Goal: Use online tool/utility: Utilize a website feature to perform a specific function

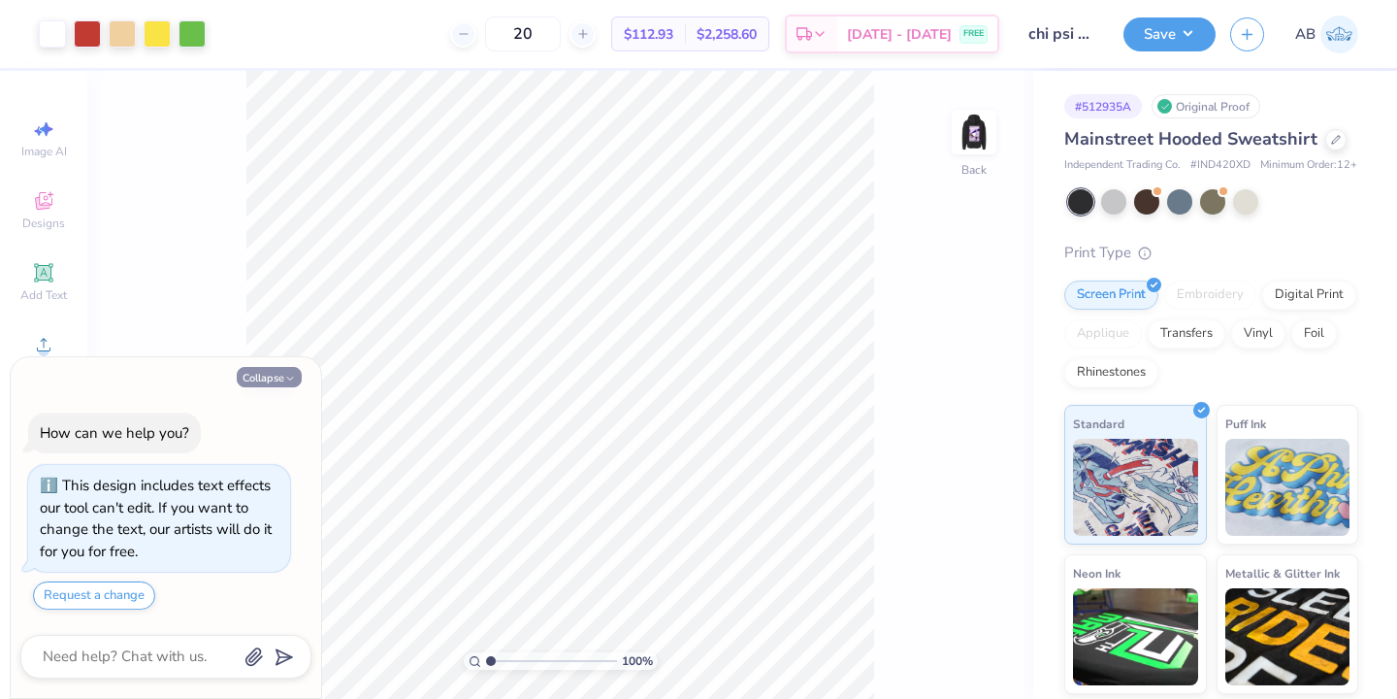
click at [276, 374] on button "Collapse" at bounding box center [269, 377] width 65 height 20
type textarea "x"
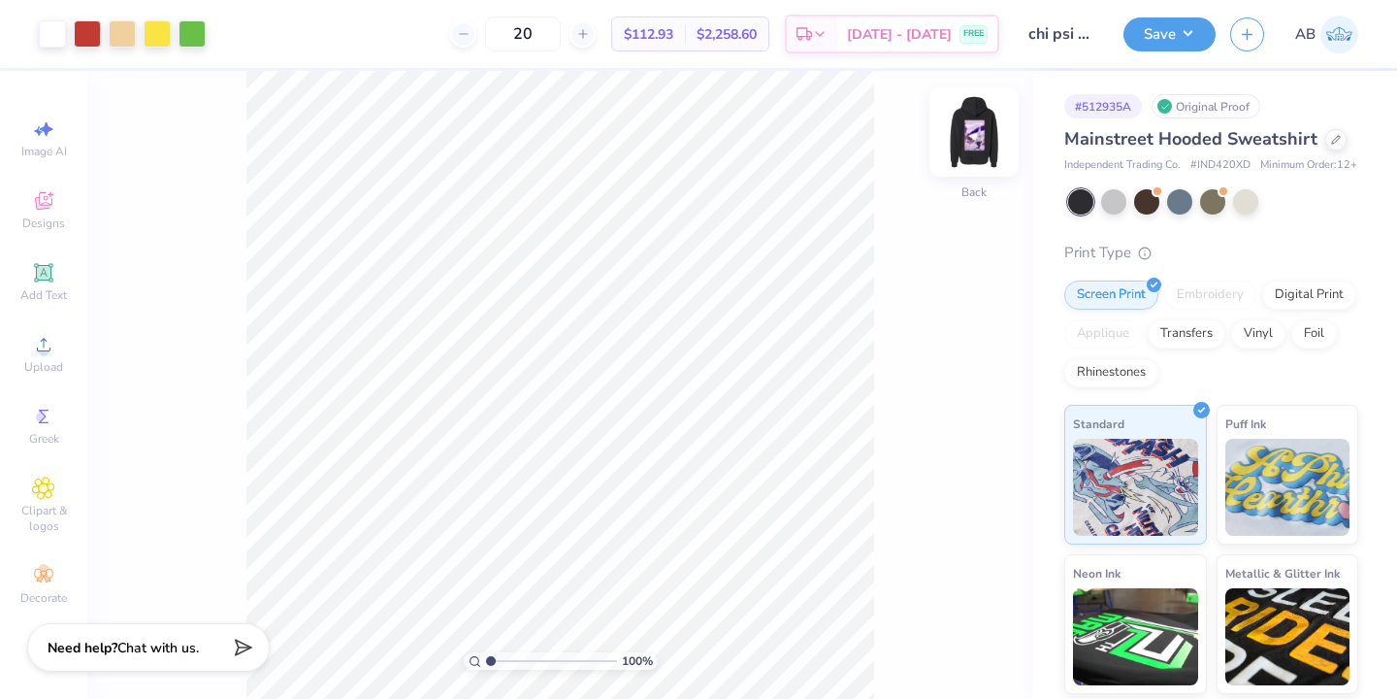
click at [959, 154] on img at bounding box center [974, 132] width 78 height 78
click at [1001, 143] on img at bounding box center [974, 132] width 78 height 78
click at [86, 27] on div at bounding box center [87, 31] width 27 height 27
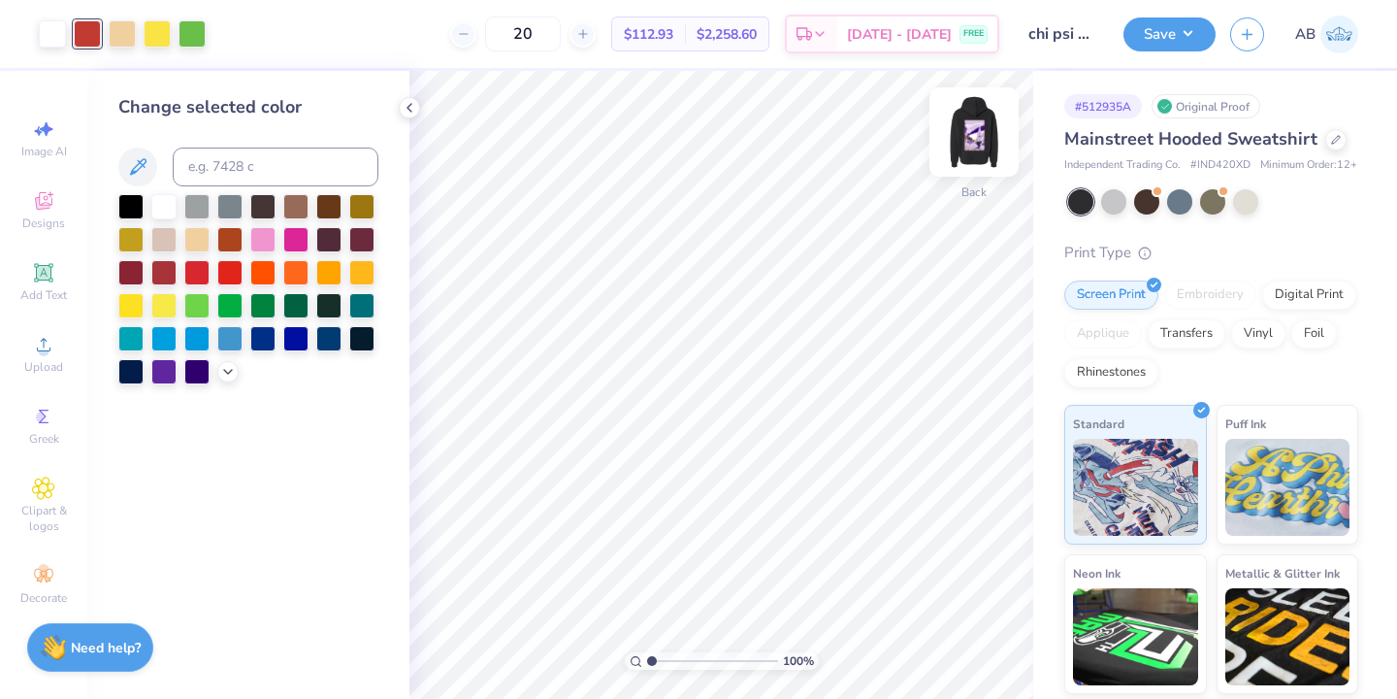
click at [969, 144] on img at bounding box center [974, 132] width 78 height 78
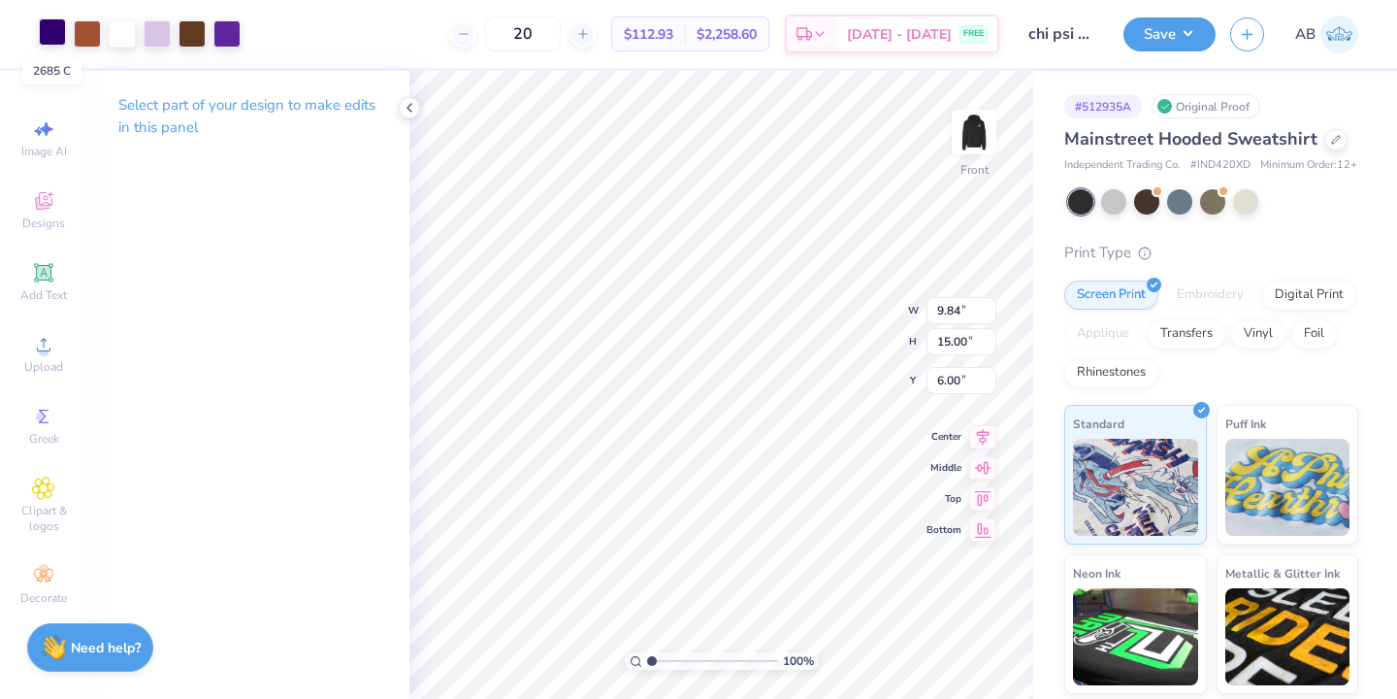
click at [48, 35] on div at bounding box center [52, 31] width 27 height 27
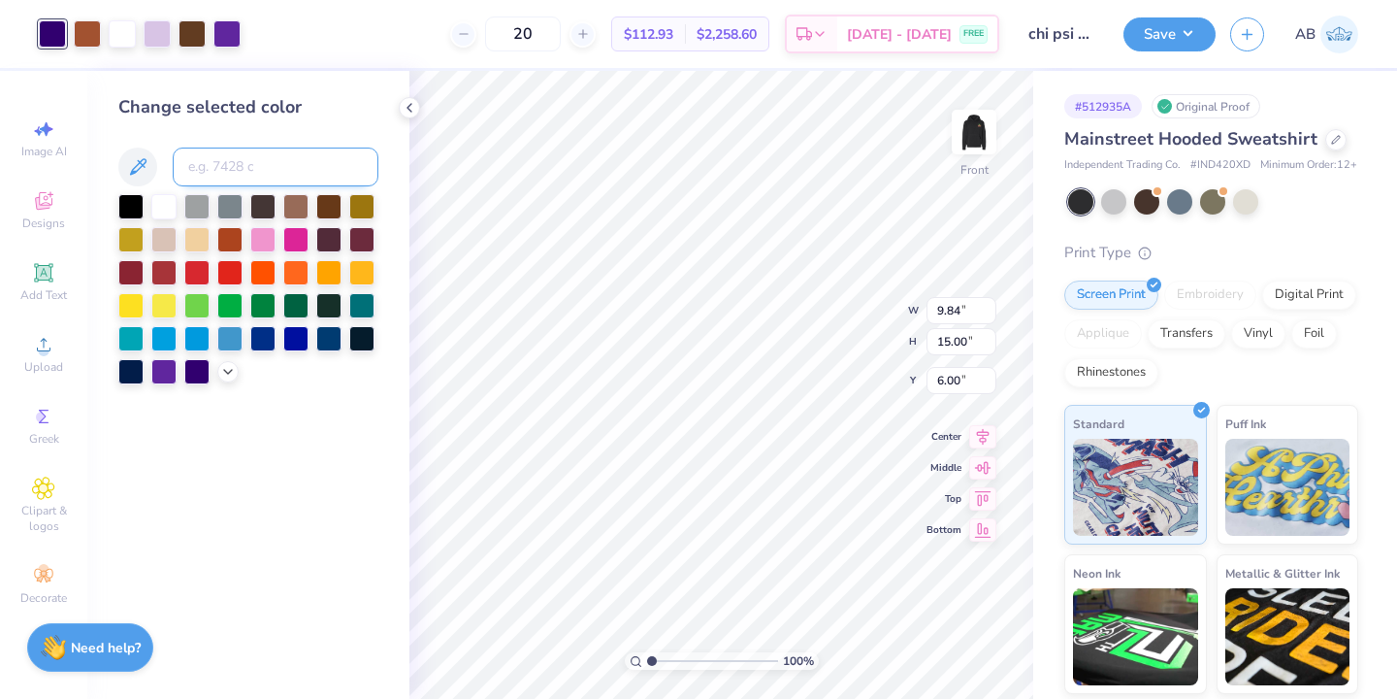
click at [232, 155] on input at bounding box center [276, 166] width 206 height 39
type input "180"
click at [232, 41] on div at bounding box center [226, 31] width 27 height 27
click at [213, 163] on input at bounding box center [276, 166] width 206 height 39
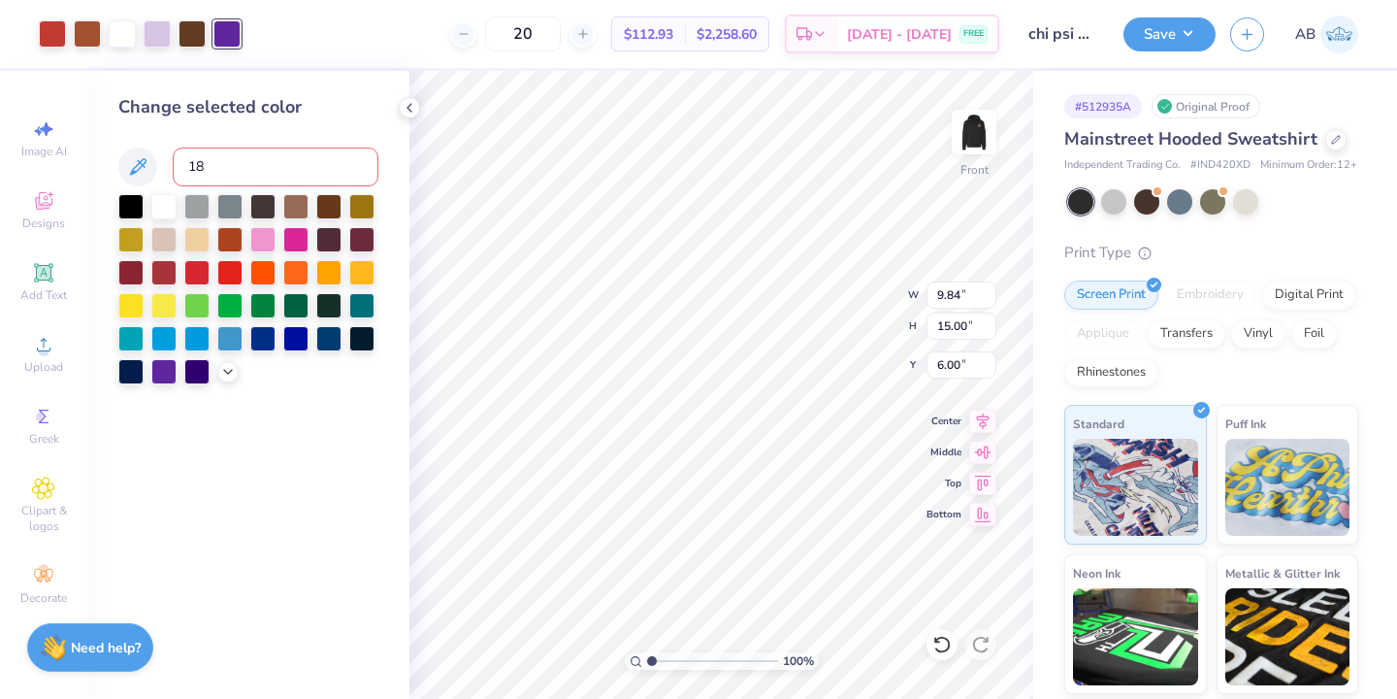
type input "180"
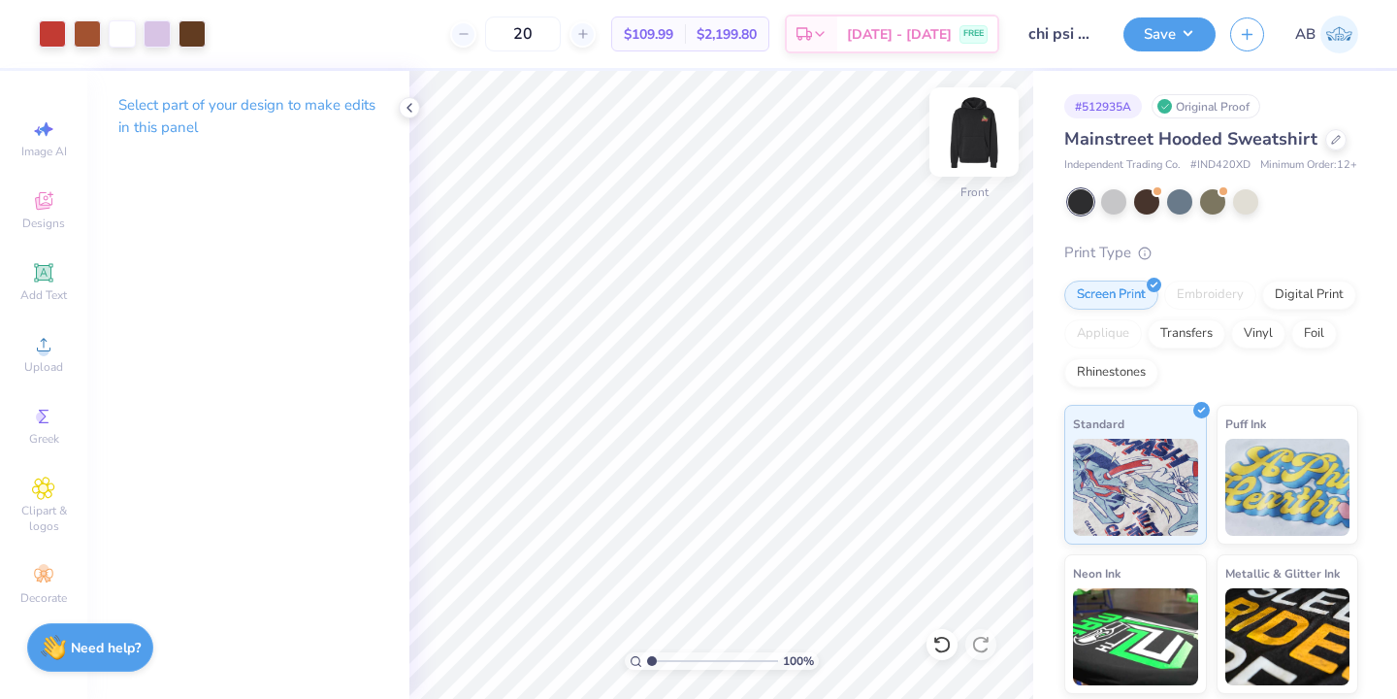
click at [988, 155] on img at bounding box center [974, 132] width 78 height 78
click at [983, 152] on img at bounding box center [974, 132] width 78 height 78
click at [151, 36] on div at bounding box center [157, 31] width 27 height 27
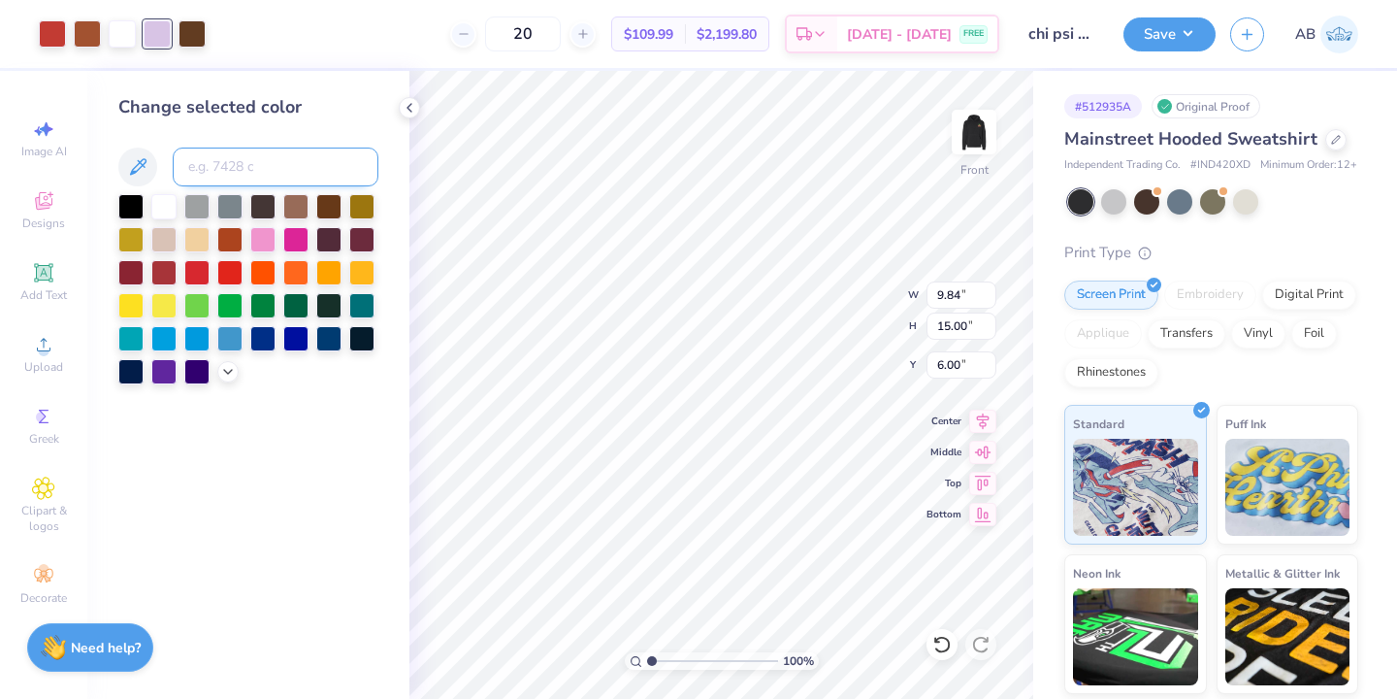
click at [224, 168] on input at bounding box center [276, 166] width 206 height 39
type input "155"
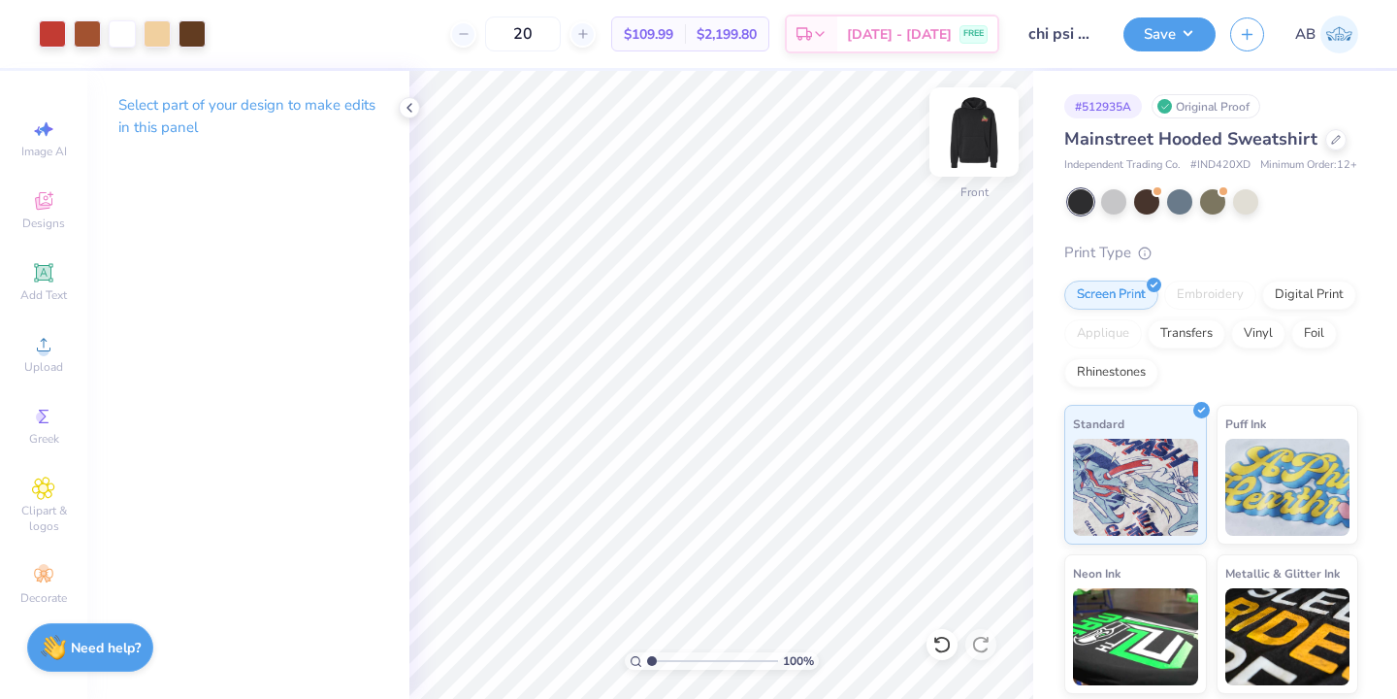
click at [992, 144] on img at bounding box center [974, 132] width 78 height 78
click at [150, 33] on div at bounding box center [157, 31] width 27 height 27
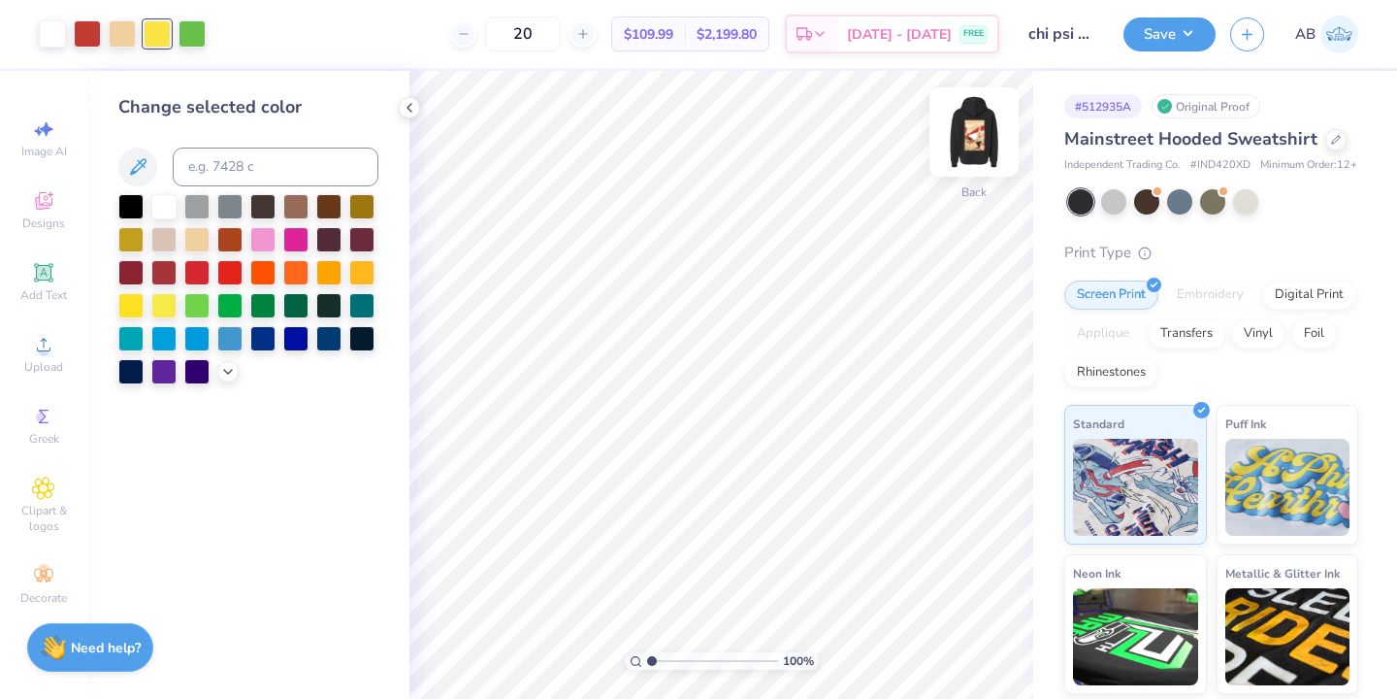
click at [962, 133] on img at bounding box center [974, 132] width 78 height 78
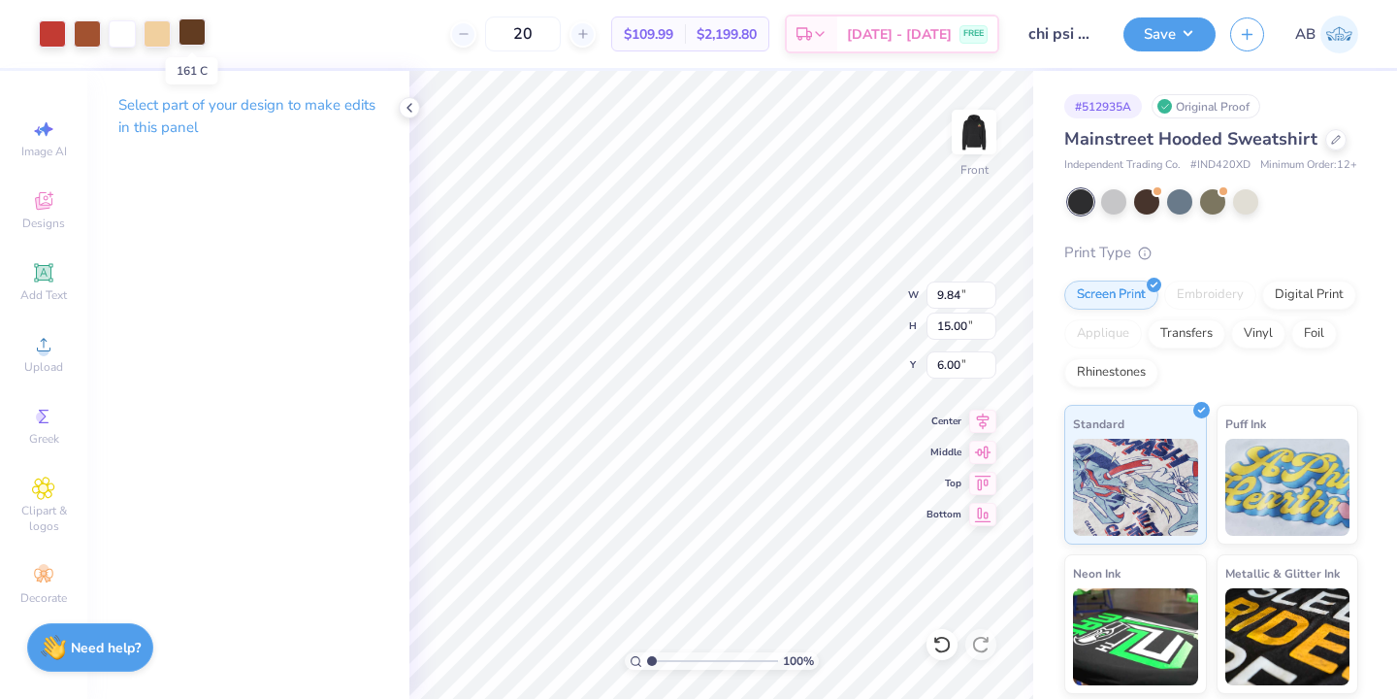
click at [200, 34] on div at bounding box center [192, 31] width 27 height 27
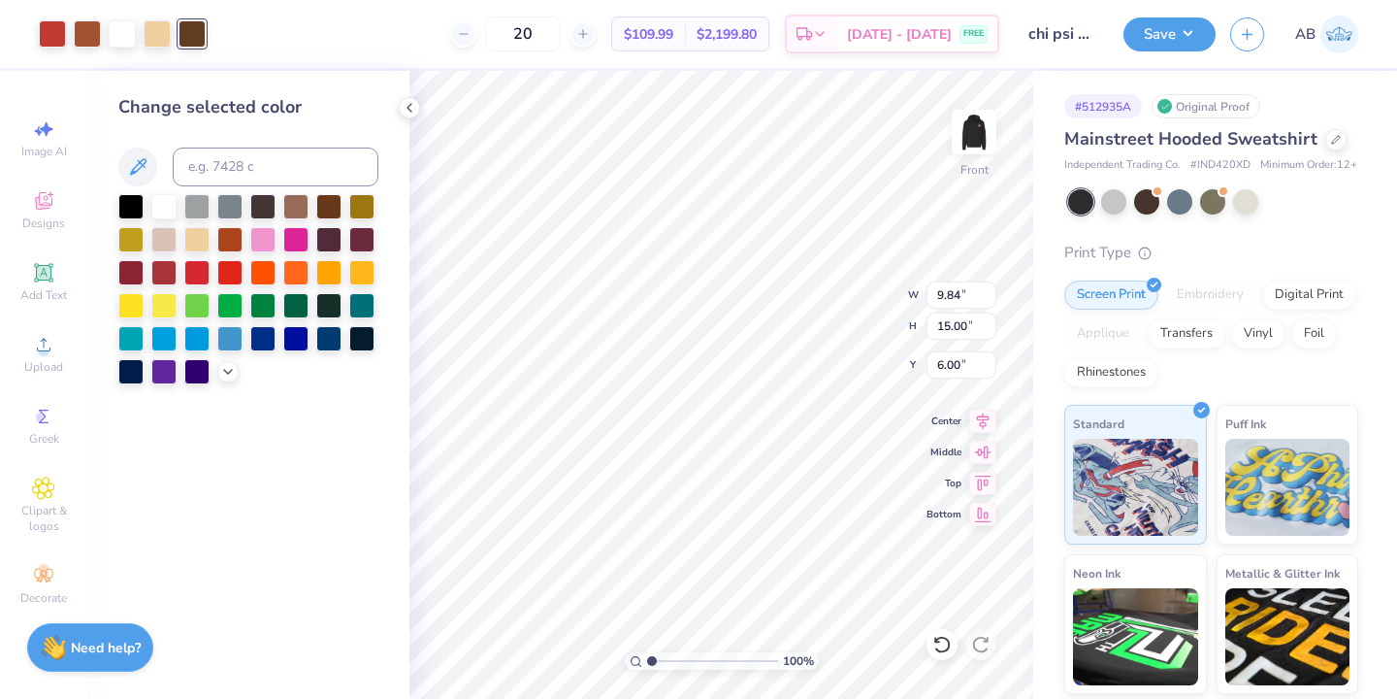
click at [218, 142] on div "Change selected color" at bounding box center [248, 239] width 260 height 290
click at [219, 170] on input at bounding box center [276, 166] width 206 height 39
type input "106"
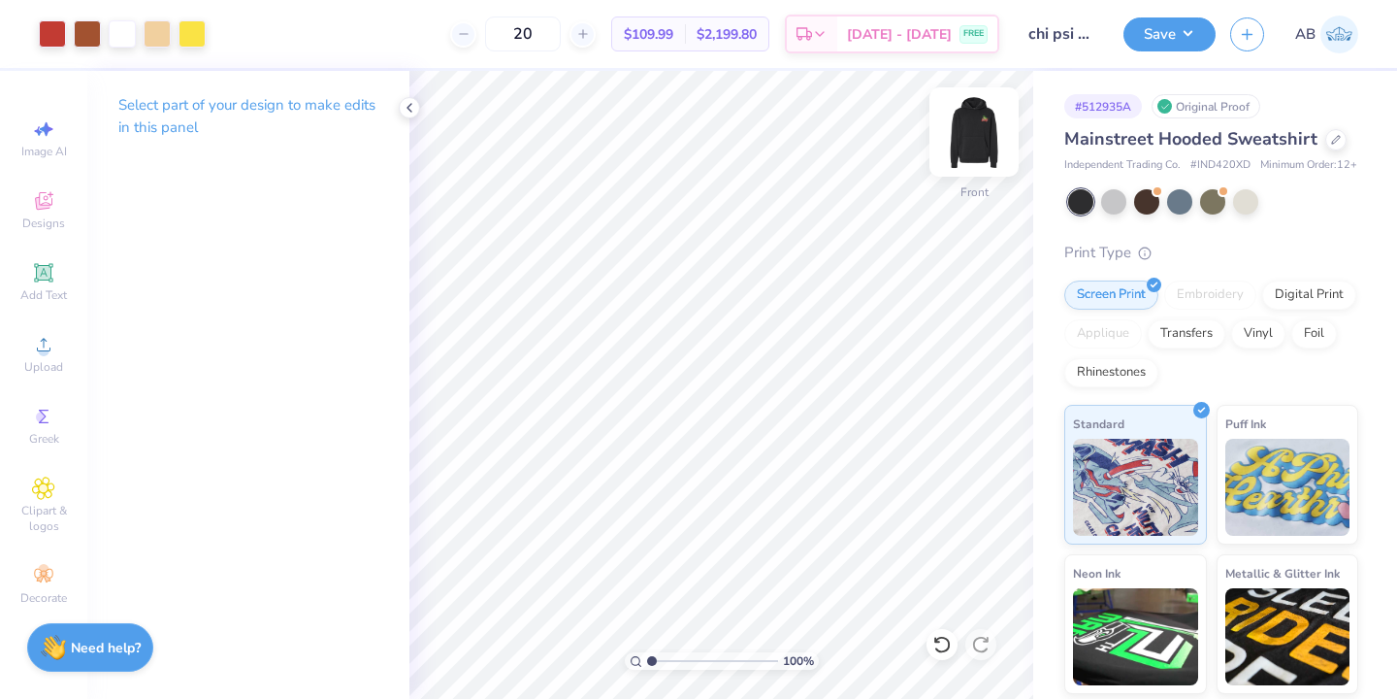
click at [966, 146] on img at bounding box center [974, 132] width 78 height 78
click at [958, 148] on img at bounding box center [974, 132] width 78 height 78
click at [91, 42] on div at bounding box center [87, 31] width 27 height 27
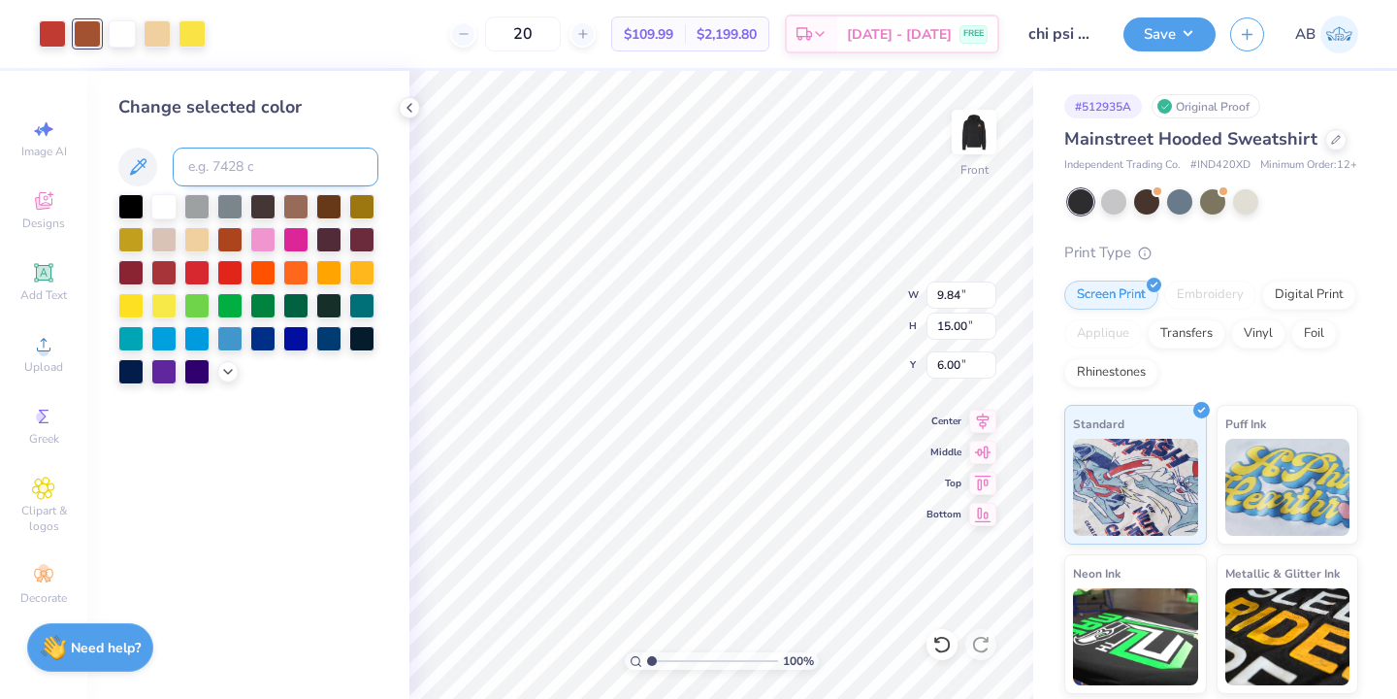
click at [242, 160] on input at bounding box center [276, 166] width 206 height 39
type input "360"
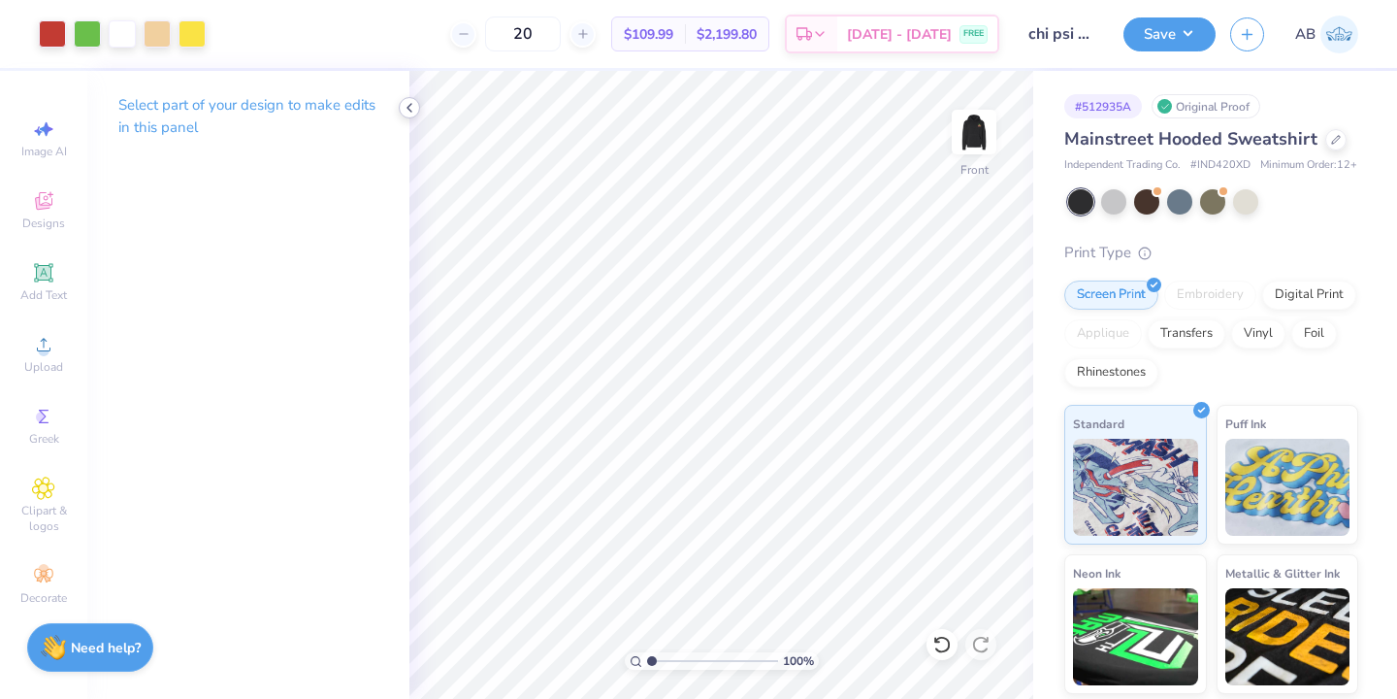
click at [408, 111] on icon at bounding box center [410, 108] width 16 height 16
